Goal: Information Seeking & Learning: Check status

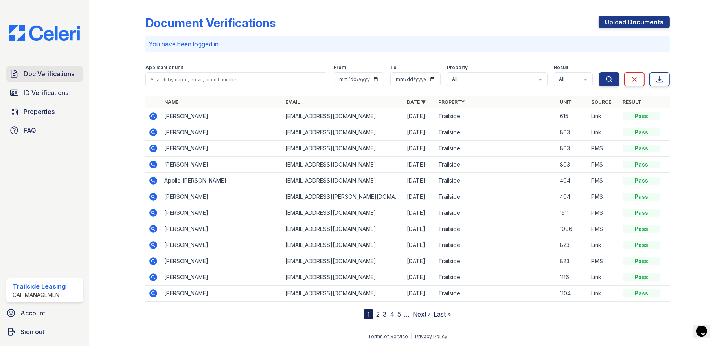
click at [52, 75] on span "Doc Verifications" at bounding box center [49, 73] width 51 height 9
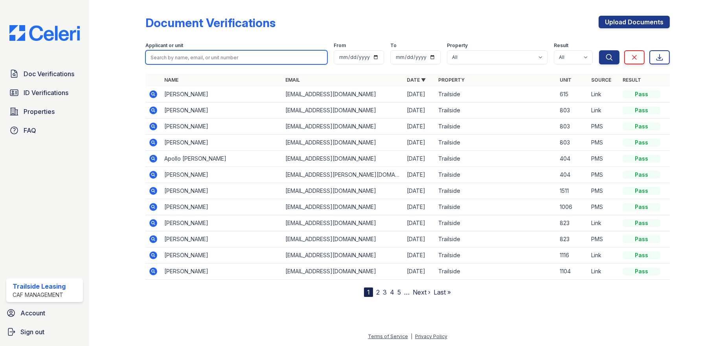
click at [176, 60] on input "search" at bounding box center [237, 57] width 182 height 14
type input "aaliyah benavidez"
click at [156, 192] on icon at bounding box center [153, 191] width 8 height 8
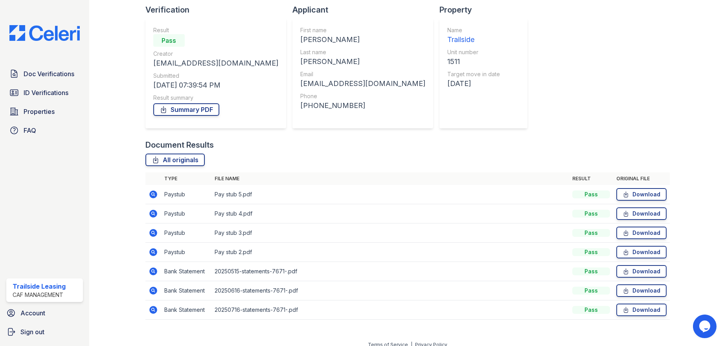
scroll to position [62, 0]
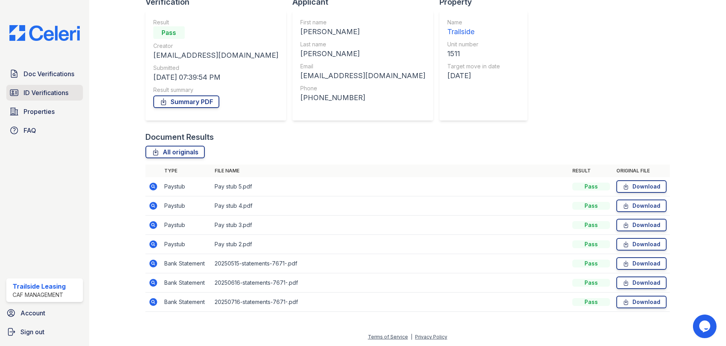
click at [50, 92] on span "ID Verifications" at bounding box center [46, 92] width 45 height 9
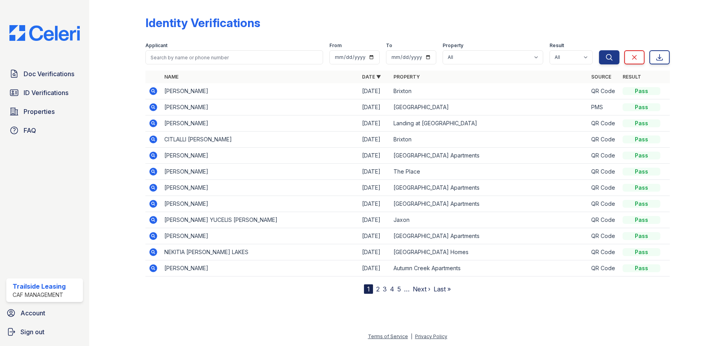
click at [151, 91] on icon at bounding box center [153, 91] width 8 height 8
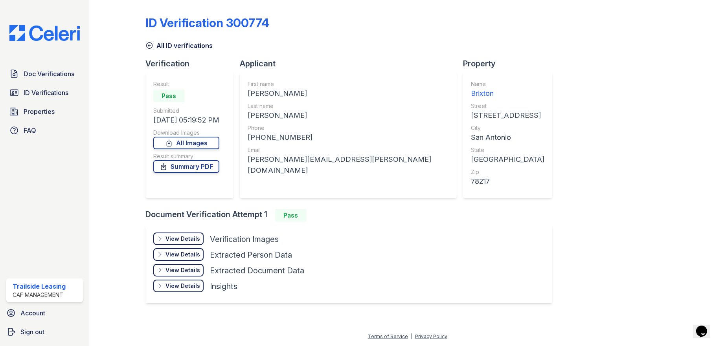
click at [181, 239] on div "View Details" at bounding box center [183, 239] width 35 height 8
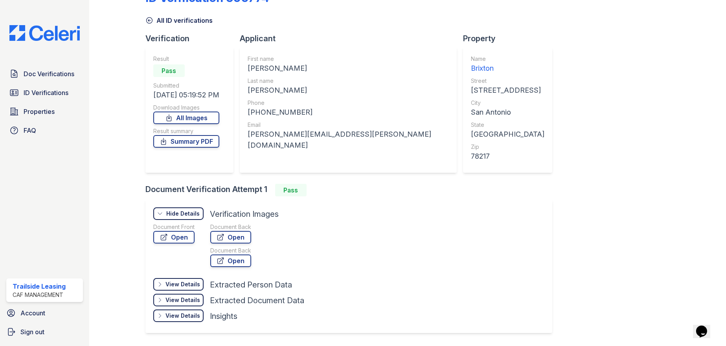
scroll to position [49, 0]
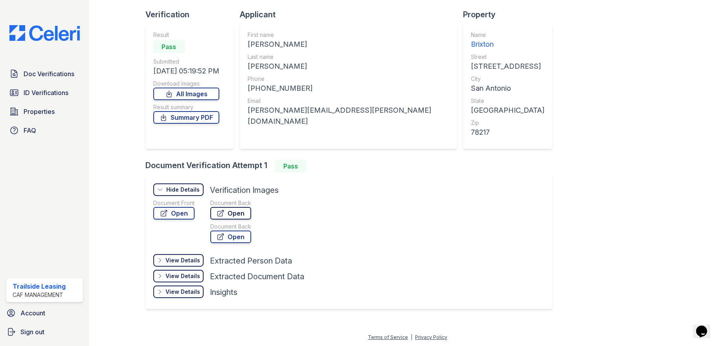
click at [236, 208] on link "Open" at bounding box center [230, 213] width 41 height 13
click at [179, 214] on link "Open" at bounding box center [173, 213] width 41 height 13
click at [49, 76] on span "Doc Verifications" at bounding box center [49, 73] width 51 height 9
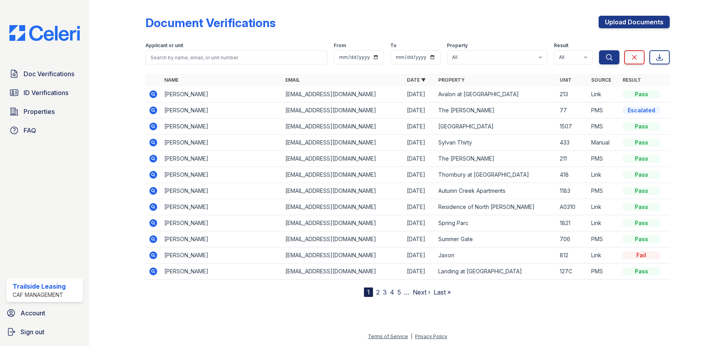
click at [379, 293] on link "2" at bounding box center [378, 293] width 4 height 8
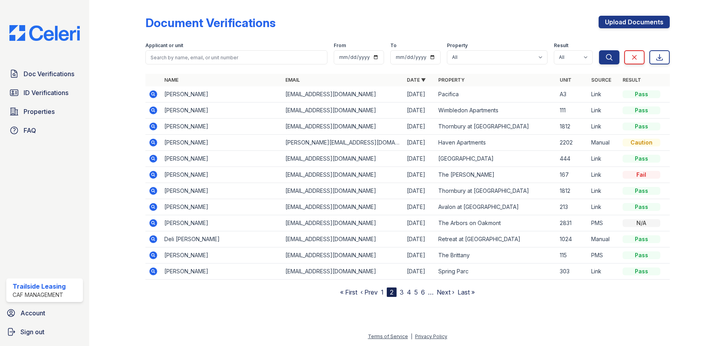
click at [402, 293] on link "3" at bounding box center [402, 293] width 4 height 8
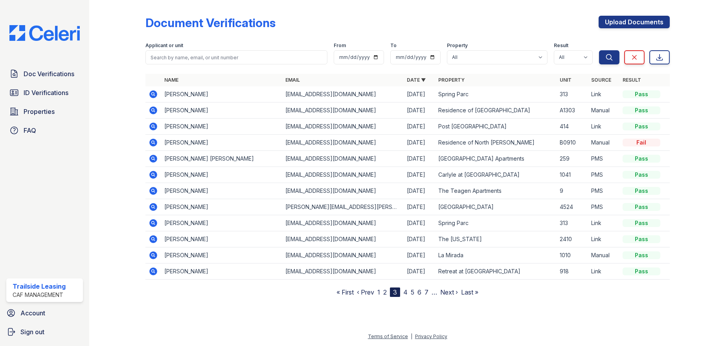
click at [407, 293] on link "4" at bounding box center [405, 293] width 4 height 8
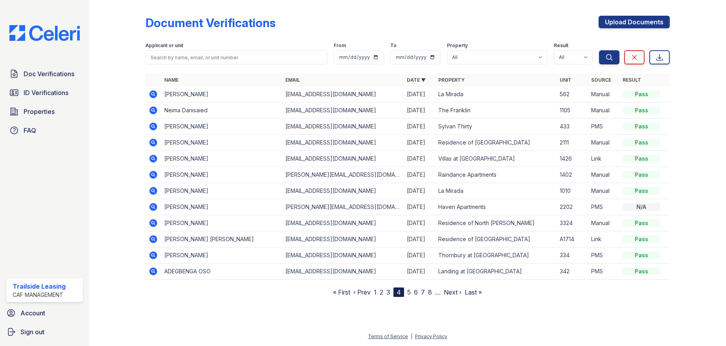
click at [411, 291] on link "5" at bounding box center [409, 293] width 4 height 8
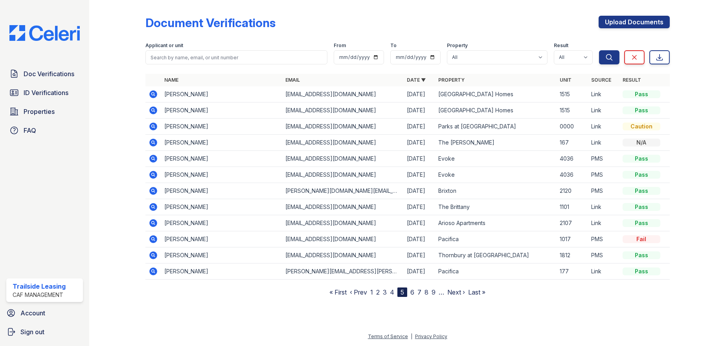
click at [413, 291] on link "6" at bounding box center [413, 293] width 4 height 8
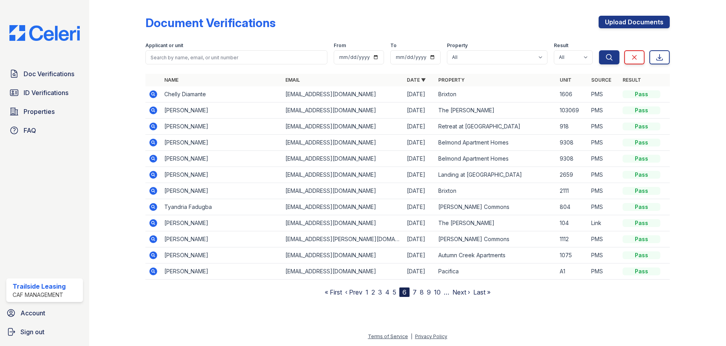
click at [414, 291] on link "7" at bounding box center [415, 293] width 4 height 8
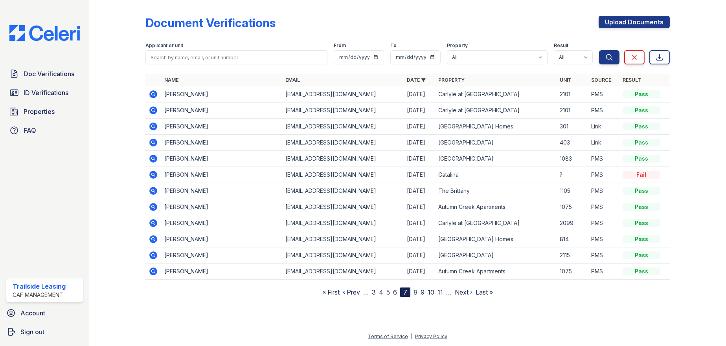
click at [413, 293] on nav "« First ‹ Prev … 3 4 5 6 7 8 9 10 11 … Next › Last »" at bounding box center [407, 292] width 171 height 9
click at [414, 293] on link "8" at bounding box center [416, 293] width 4 height 8
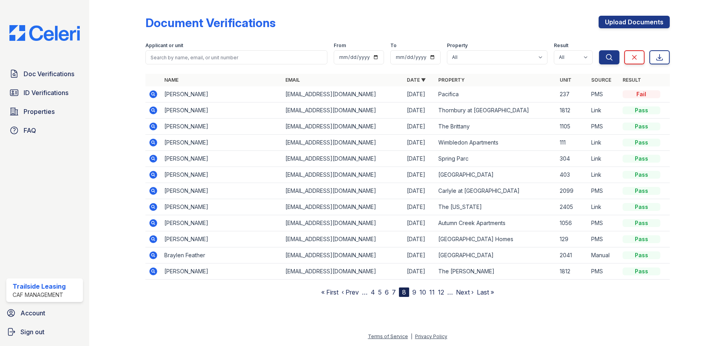
click at [422, 291] on link "10" at bounding box center [423, 293] width 7 height 8
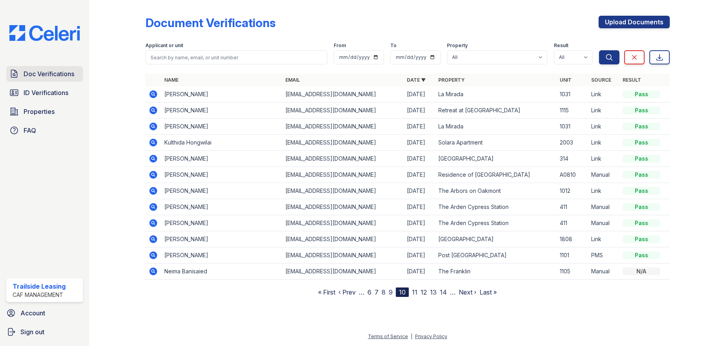
click at [44, 77] on span "Doc Verifications" at bounding box center [49, 73] width 51 height 9
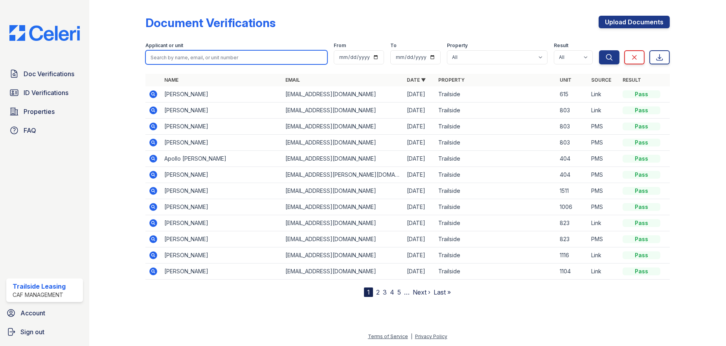
click at [223, 54] on input "search" at bounding box center [237, 57] width 182 height 14
type input "apollo"
click at [599, 50] on button "Search" at bounding box center [609, 57] width 20 height 14
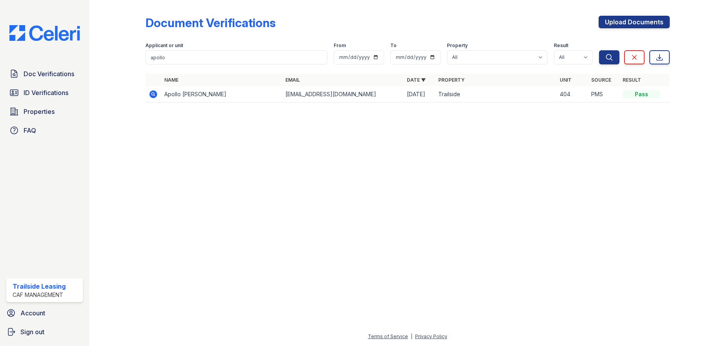
click at [154, 93] on icon at bounding box center [153, 94] width 9 height 9
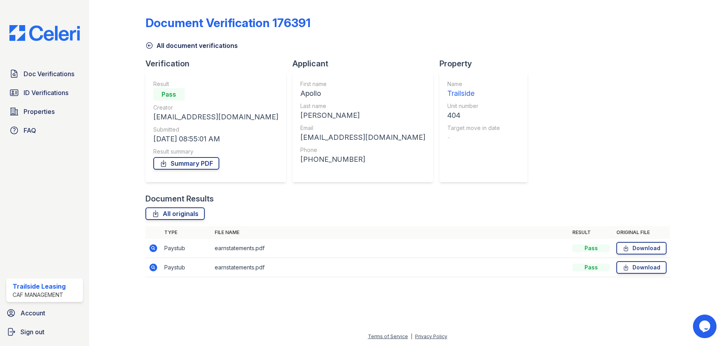
click at [155, 247] on icon at bounding box center [153, 249] width 8 height 8
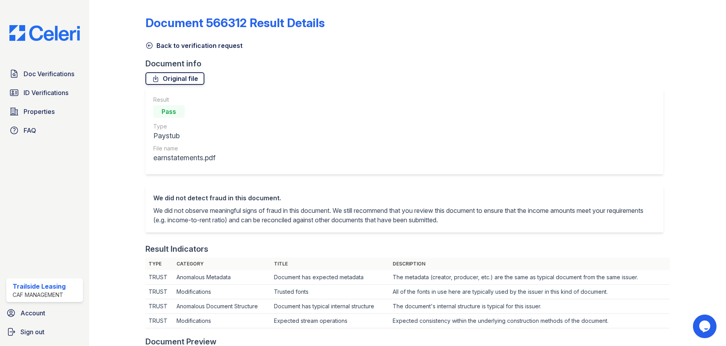
click at [181, 75] on link "Original file" at bounding box center [175, 78] width 59 height 13
